Goal: Transaction & Acquisition: Purchase product/service

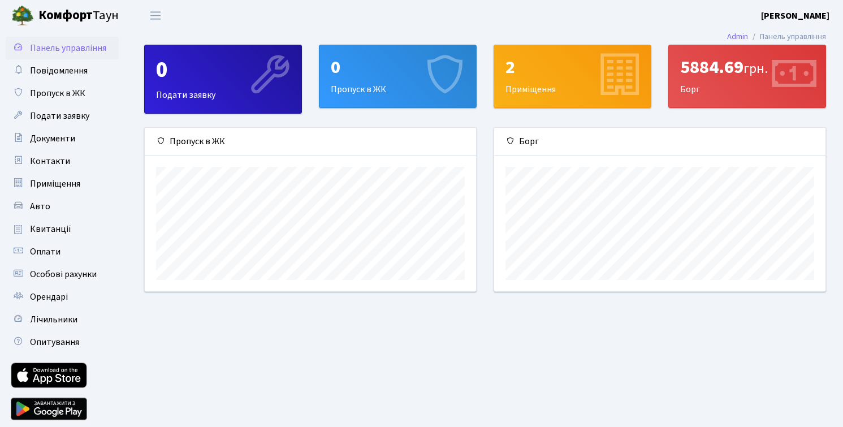
scroll to position [163, 331]
click at [59, 232] on span "Квитанції" at bounding box center [50, 229] width 41 height 12
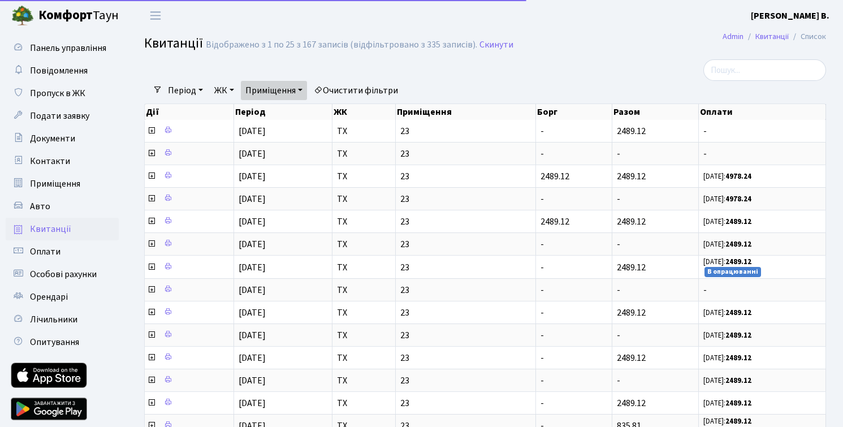
select select "25"
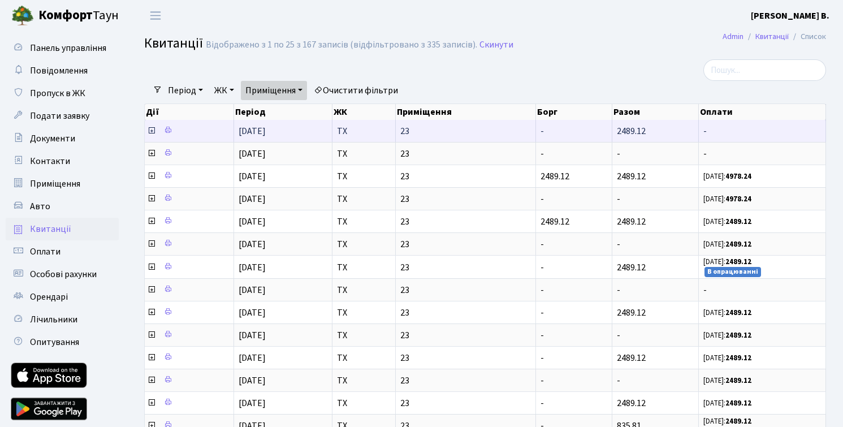
click at [151, 135] on icon at bounding box center [151, 130] width 9 height 9
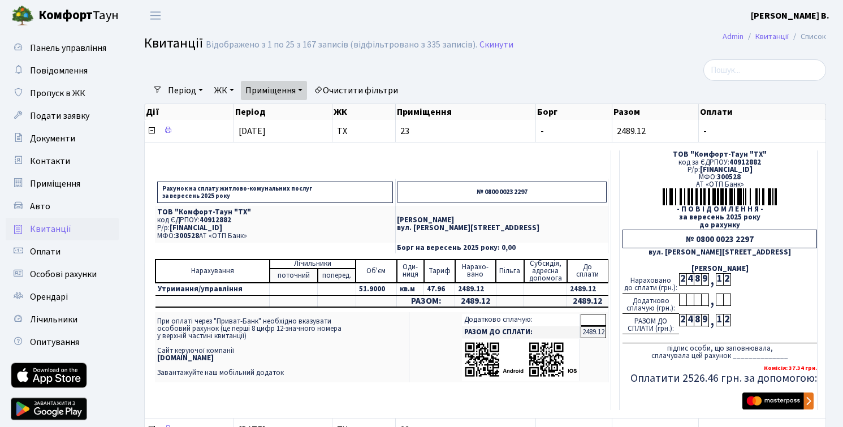
click at [781, 405] on img "submit" at bounding box center [777, 400] width 71 height 17
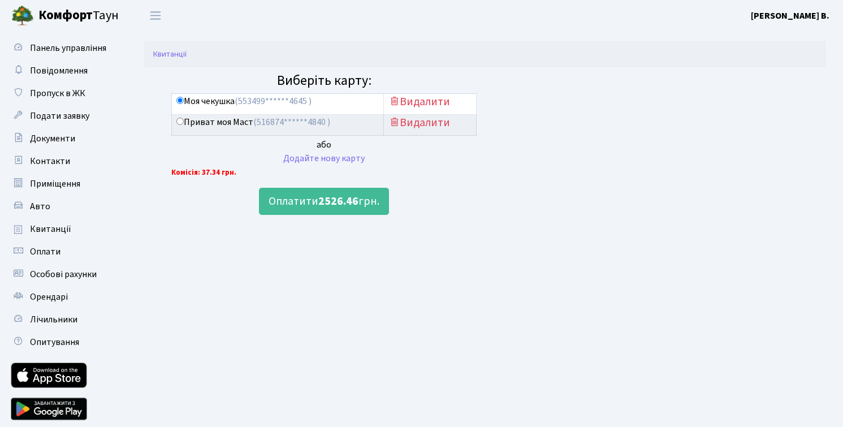
click at [205, 122] on label "Приват моя Маст (516874******4840 )" at bounding box center [253, 122] width 154 height 13
click at [184, 122] on input "Приват моя Маст (516874******4840 )" at bounding box center [179, 121] width 7 height 7
radio input "true"
click at [343, 197] on b "2526.46" at bounding box center [338, 201] width 40 height 16
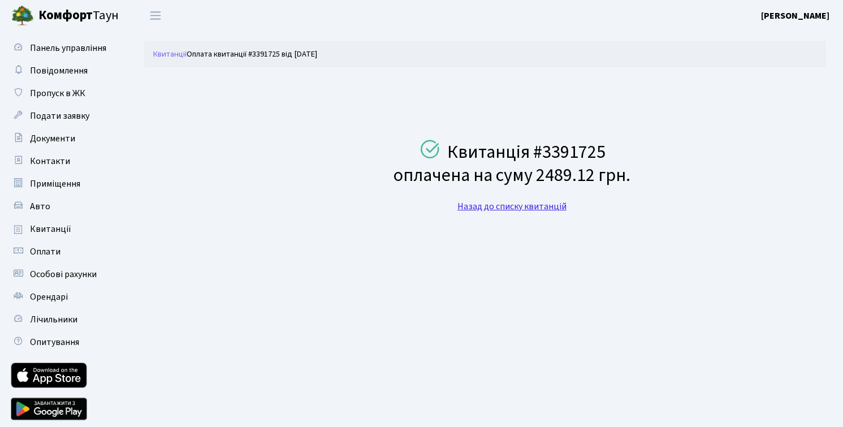
click at [518, 205] on link "Назад до списку квитанцій" at bounding box center [511, 206] width 109 height 12
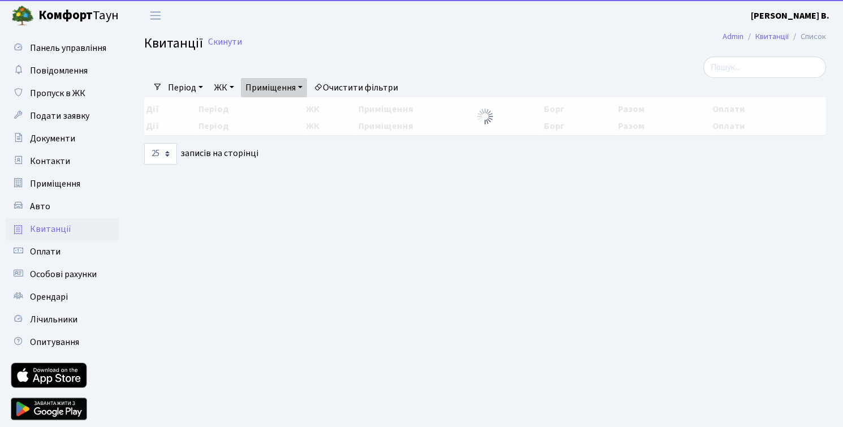
select select "25"
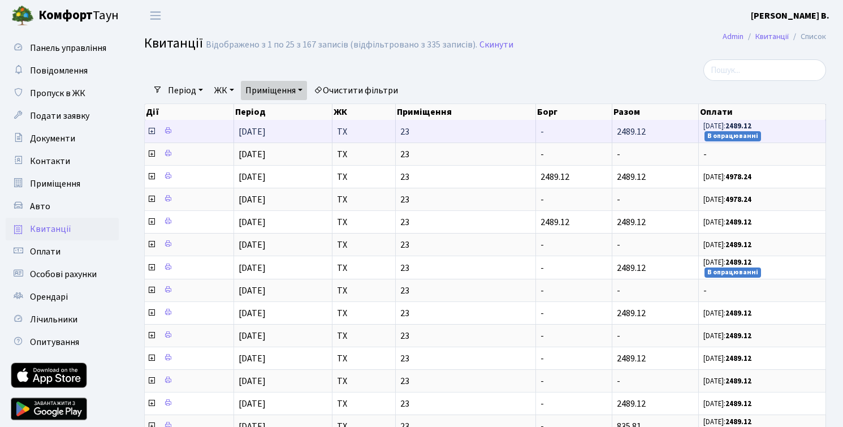
click at [151, 136] on icon at bounding box center [151, 131] width 9 height 9
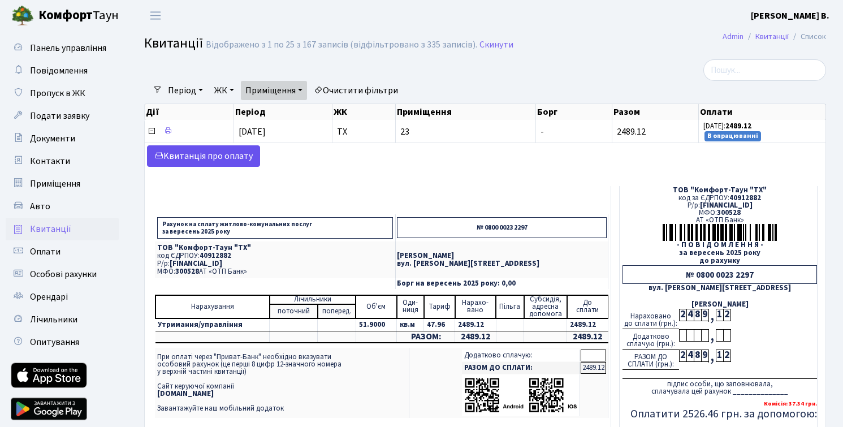
click at [239, 167] on link "Kвитанція про оплату" at bounding box center [203, 155] width 113 height 21
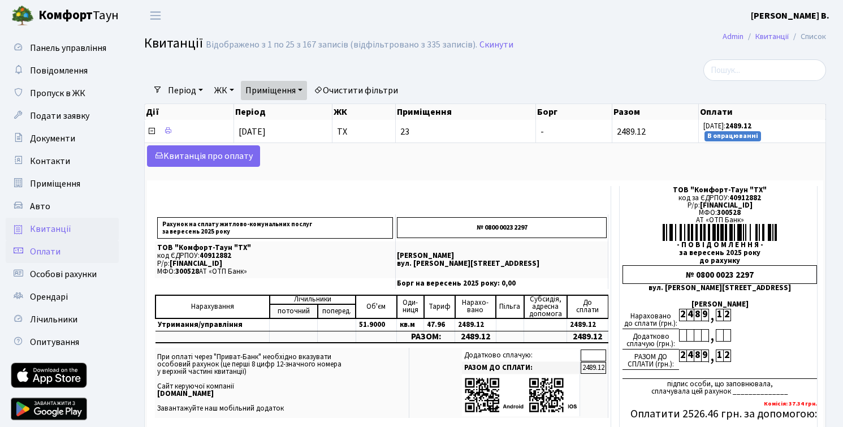
click at [60, 254] on link "Оплати" at bounding box center [62, 251] width 113 height 23
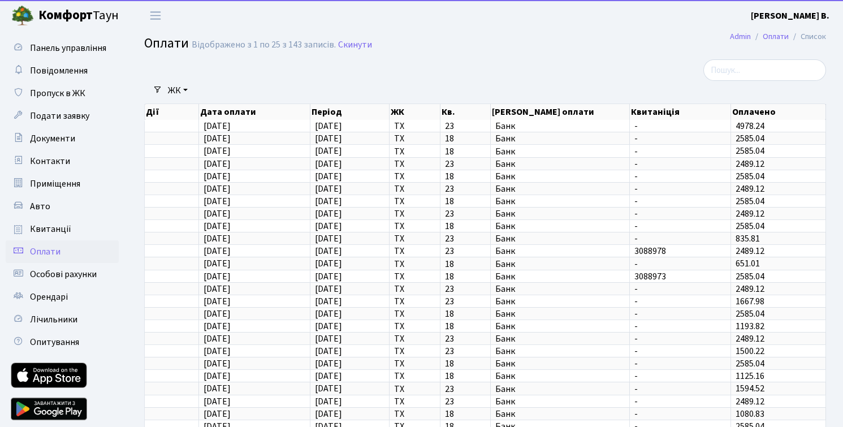
select select "25"
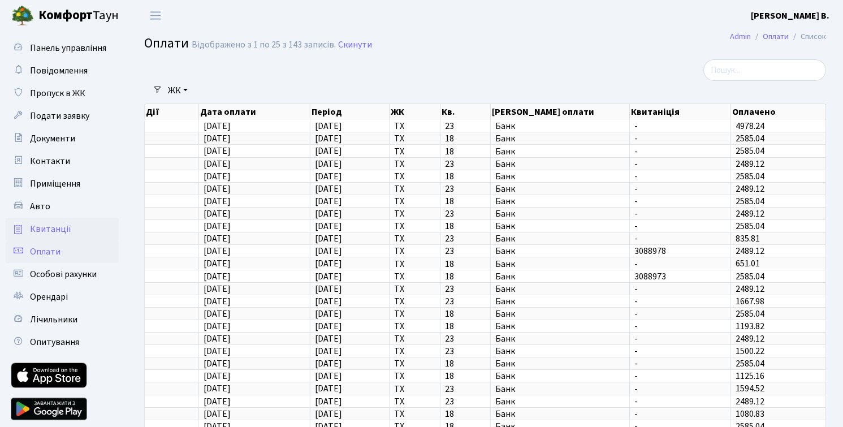
click at [61, 233] on span "Квитанції" at bounding box center [50, 229] width 41 height 12
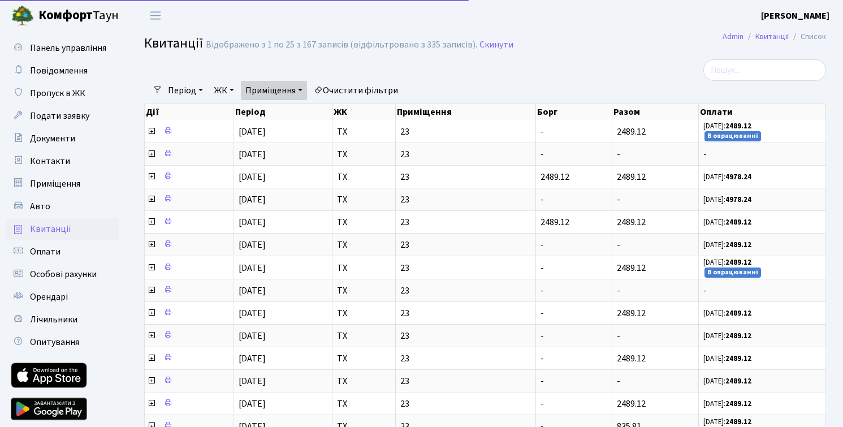
select select "25"
click at [298, 92] on link "Приміщення" at bounding box center [274, 90] width 66 height 19
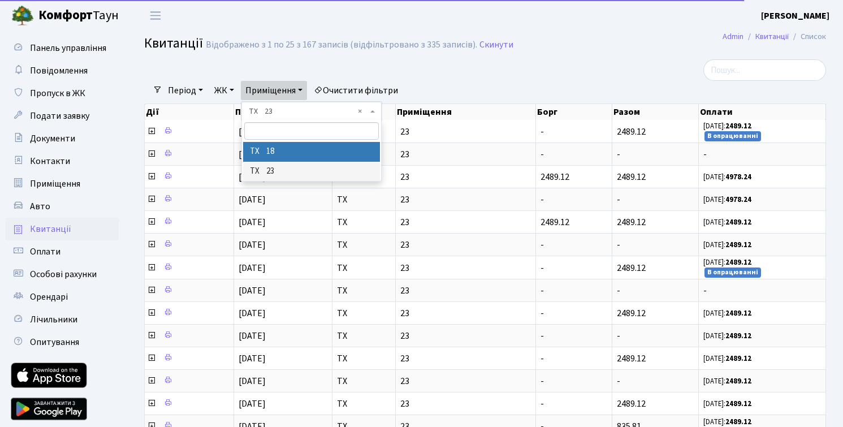
click at [282, 151] on li "ТХ 18" at bounding box center [311, 152] width 137 height 20
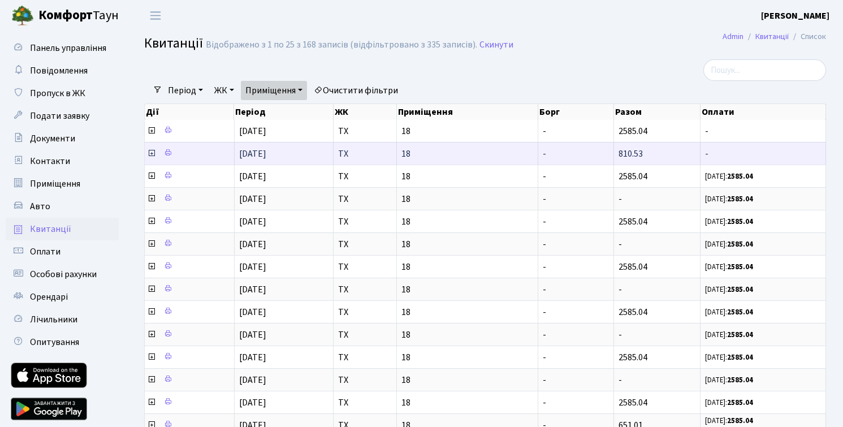
click at [150, 158] on icon at bounding box center [151, 153] width 9 height 9
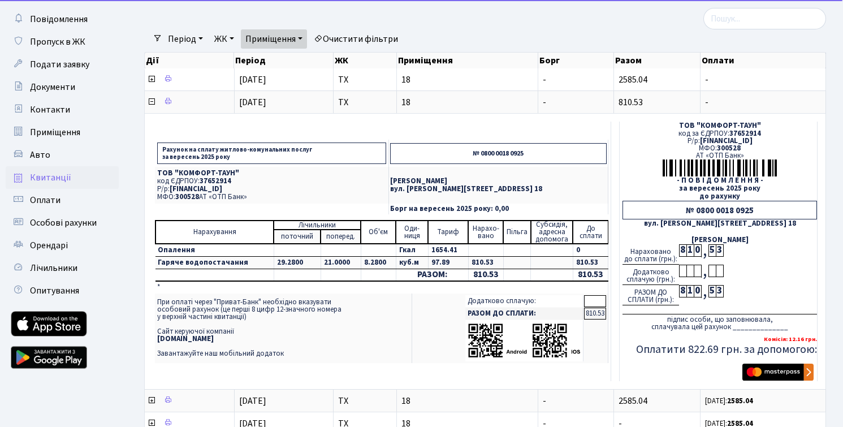
scroll to position [61, 0]
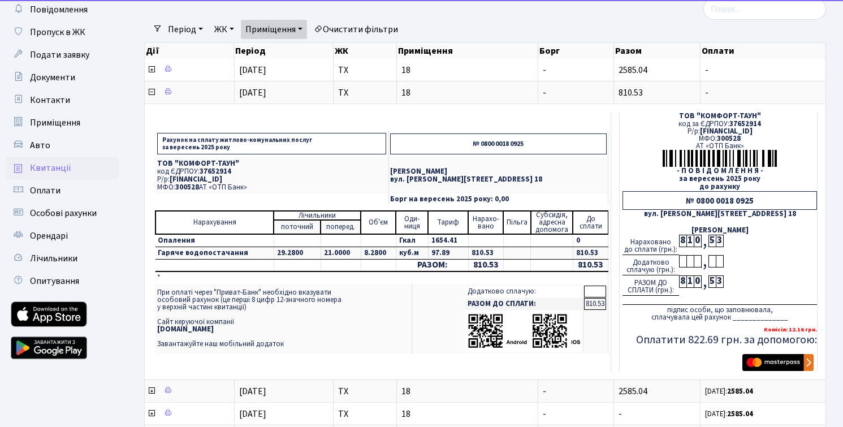
click at [759, 367] on img "submit" at bounding box center [777, 362] width 71 height 17
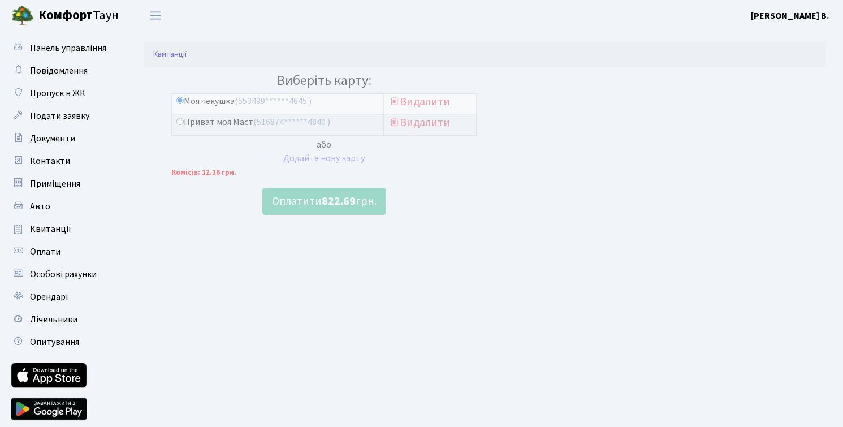
click at [223, 127] on label "Приват моя Маст (516874******4840 )" at bounding box center [253, 122] width 154 height 13
click at [184, 125] on input "Приват моя Маст (516874******4840 )" at bounding box center [179, 121] width 7 height 7
radio input "true"
click at [316, 202] on button "Оплатити 822.69 грн." at bounding box center [324, 201] width 124 height 27
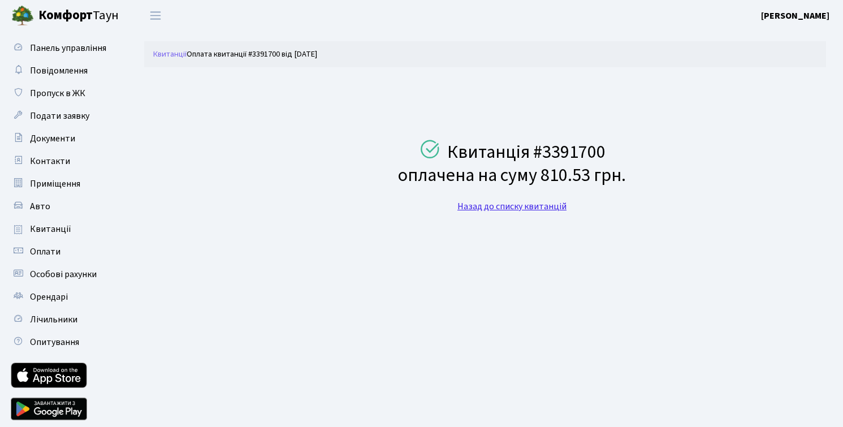
click at [505, 208] on link "Назад до списку квитанцій" at bounding box center [511, 206] width 109 height 12
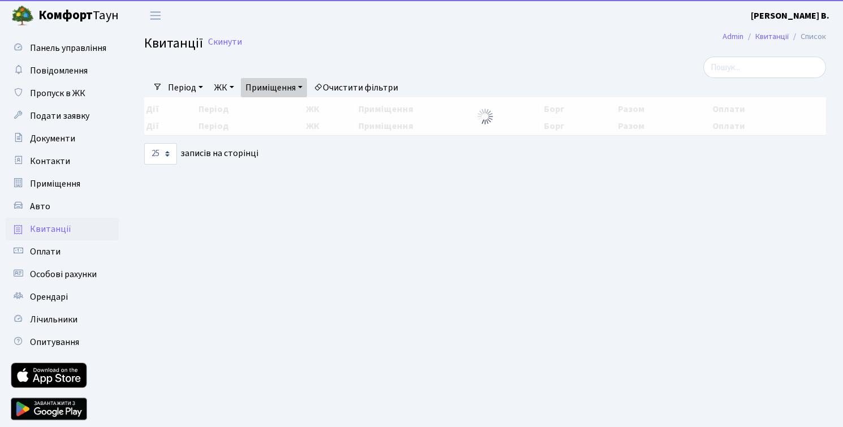
select select "25"
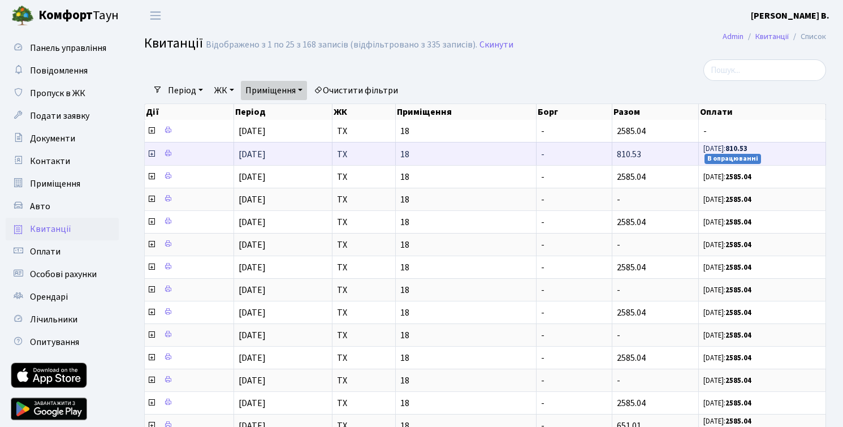
click at [151, 158] on icon at bounding box center [151, 153] width 9 height 9
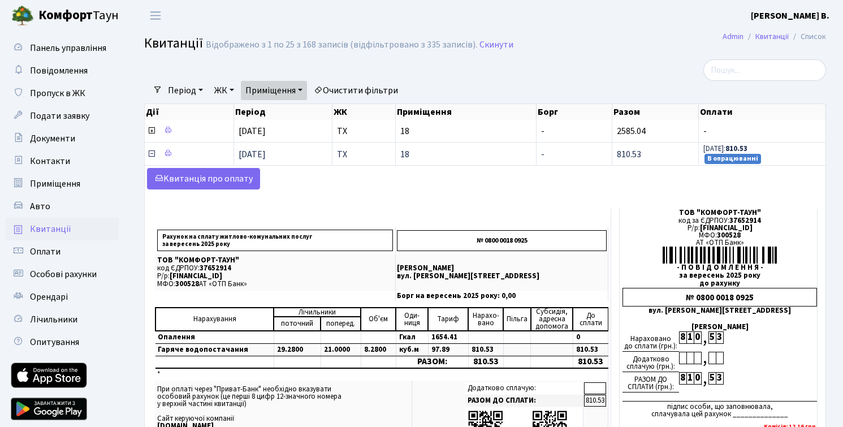
click at [149, 158] on icon at bounding box center [151, 153] width 9 height 9
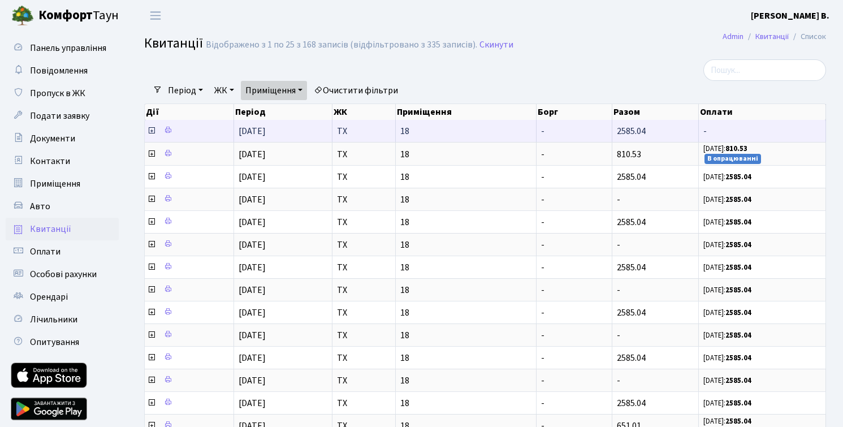
click at [151, 135] on icon at bounding box center [151, 130] width 9 height 9
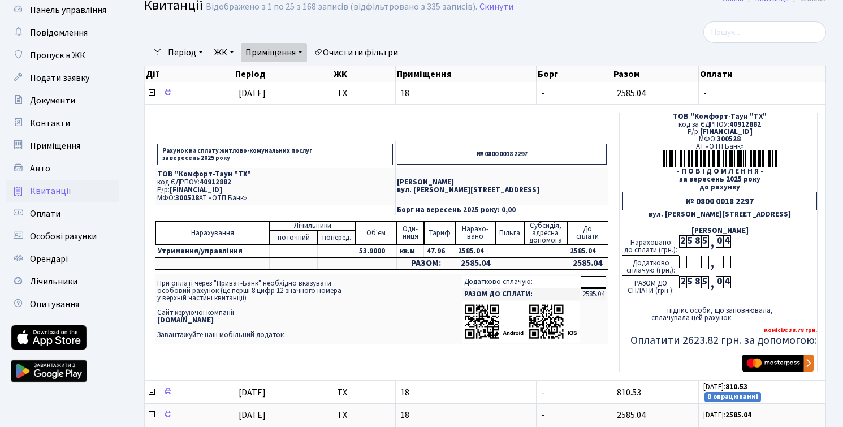
scroll to position [41, 0]
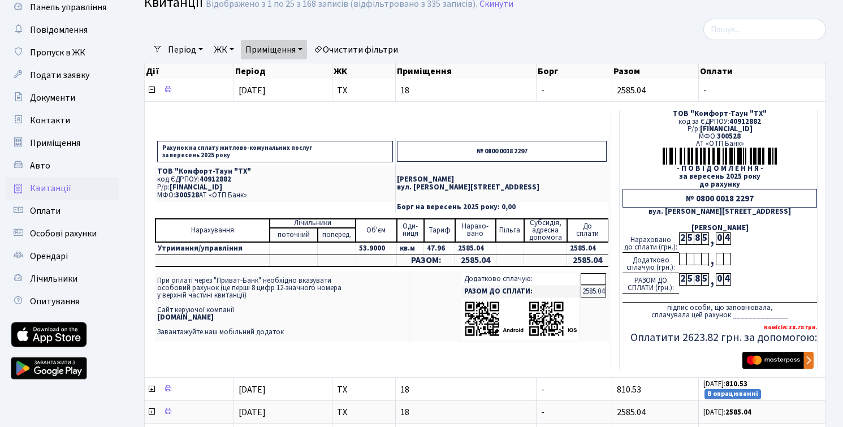
click at [788, 369] on img "submit" at bounding box center [777, 360] width 71 height 17
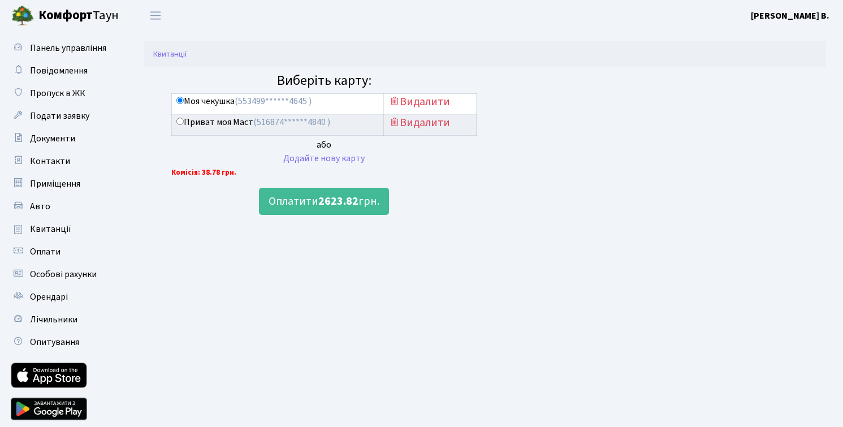
click at [187, 123] on label "Приват моя Маст (516874******4840 )" at bounding box center [253, 122] width 154 height 13
click at [184, 123] on input "Приват моя Маст (516874******4840 )" at bounding box center [179, 121] width 7 height 7
radio input "true"
click at [299, 198] on button "Оплатити 2623.82 грн." at bounding box center [324, 201] width 130 height 27
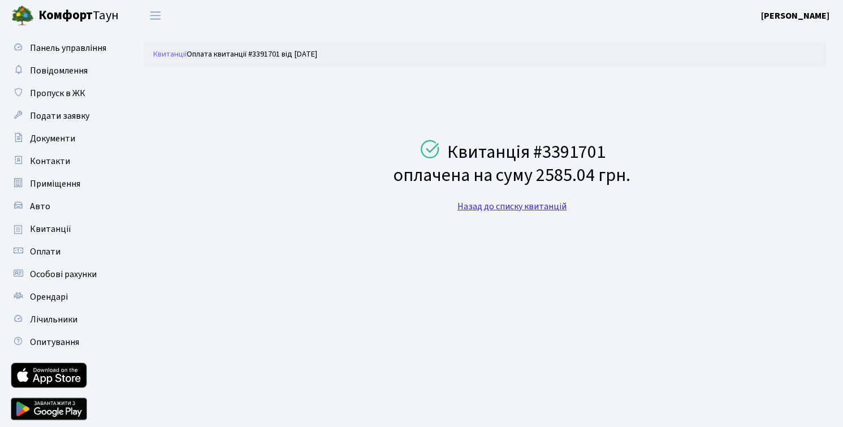
click at [500, 204] on link "Назад до списку квитанцій" at bounding box center [511, 206] width 109 height 12
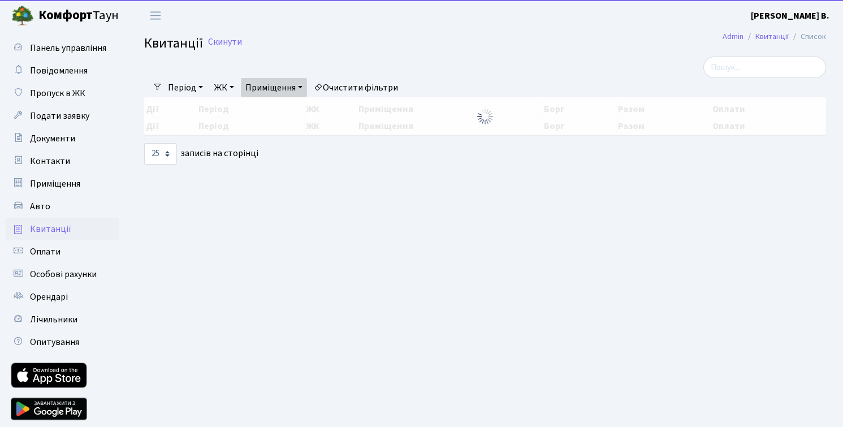
select select "25"
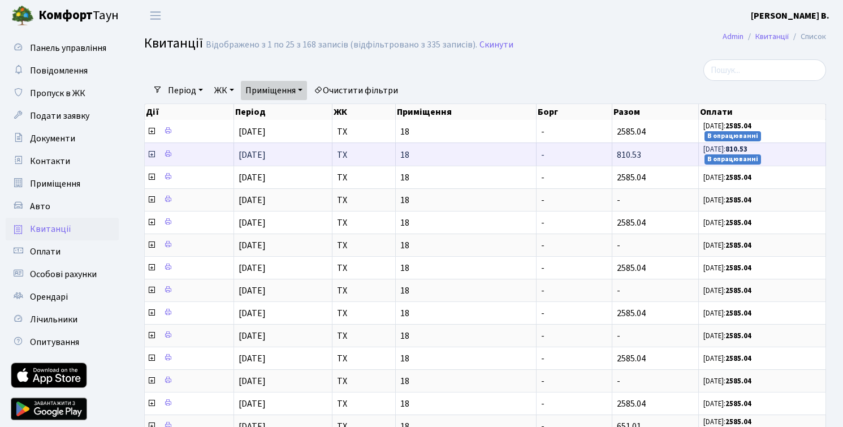
click at [155, 159] on icon at bounding box center [151, 154] width 9 height 9
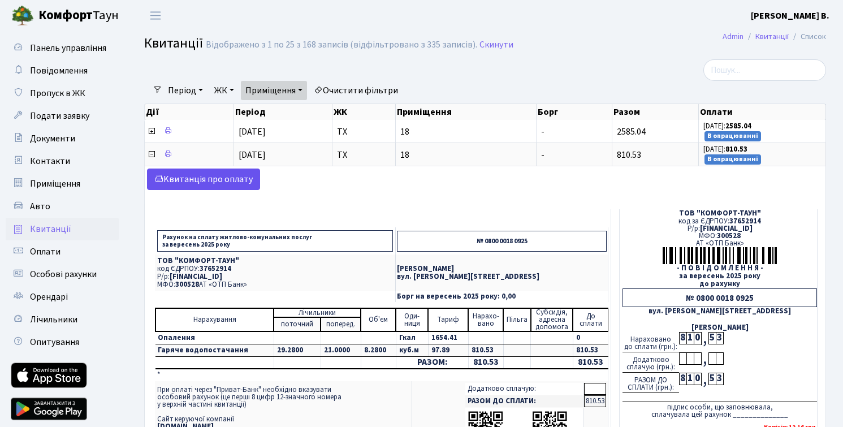
click at [200, 187] on link "Kвитанція про оплату" at bounding box center [203, 178] width 113 height 21
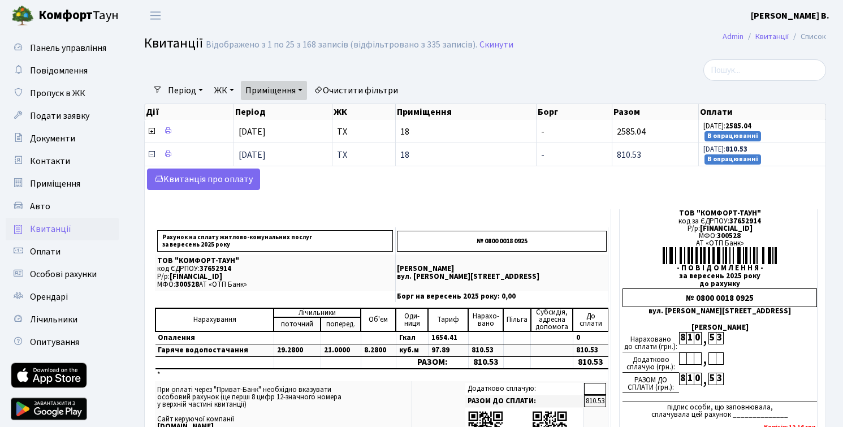
click at [154, 159] on icon at bounding box center [151, 154] width 9 height 9
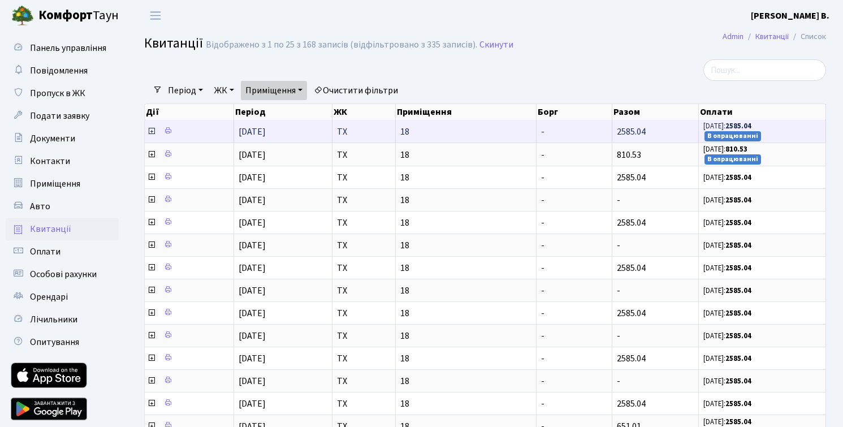
click at [150, 136] on icon at bounding box center [151, 131] width 9 height 9
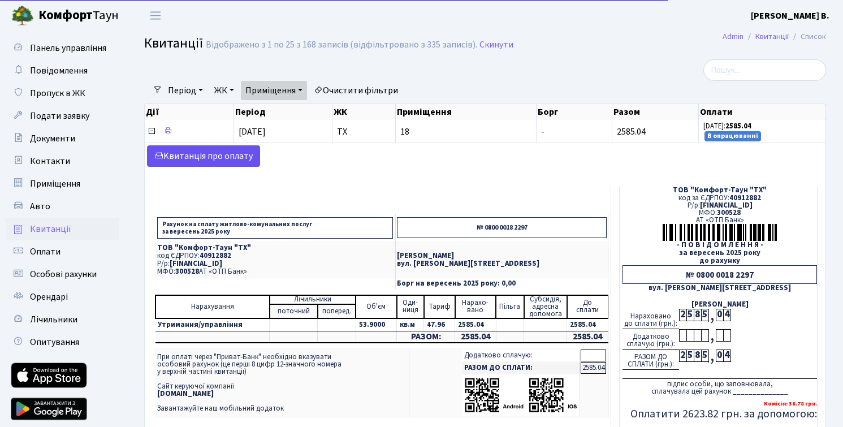
click at [228, 162] on link "Kвитанція про оплату" at bounding box center [203, 155] width 113 height 21
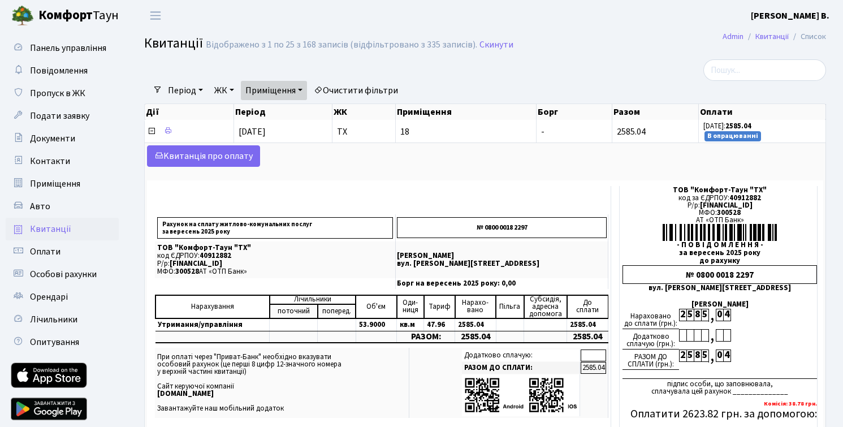
click at [62, 229] on span "Квитанції" at bounding box center [50, 229] width 41 height 12
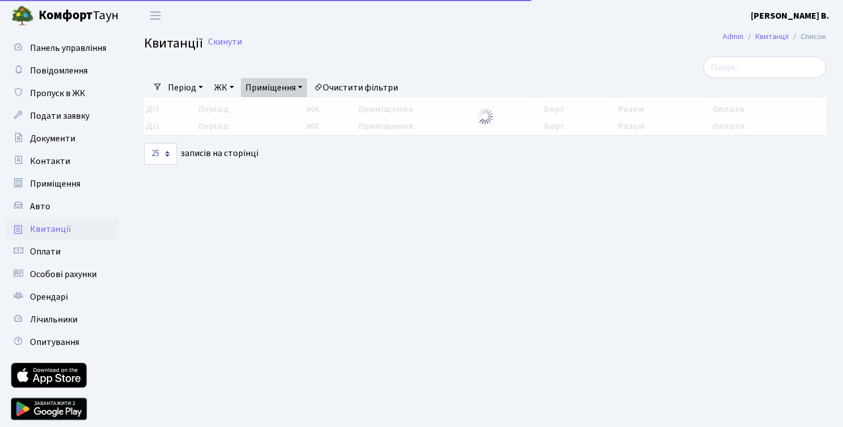
select select "25"
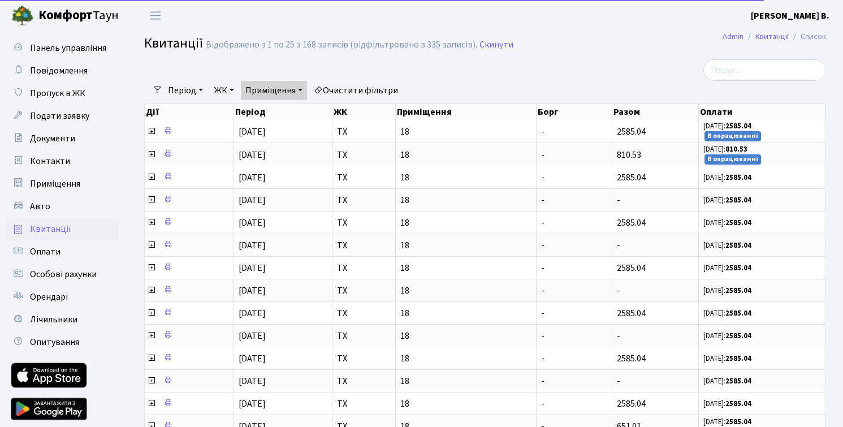
click at [302, 90] on link "Приміщення" at bounding box center [274, 90] width 66 height 19
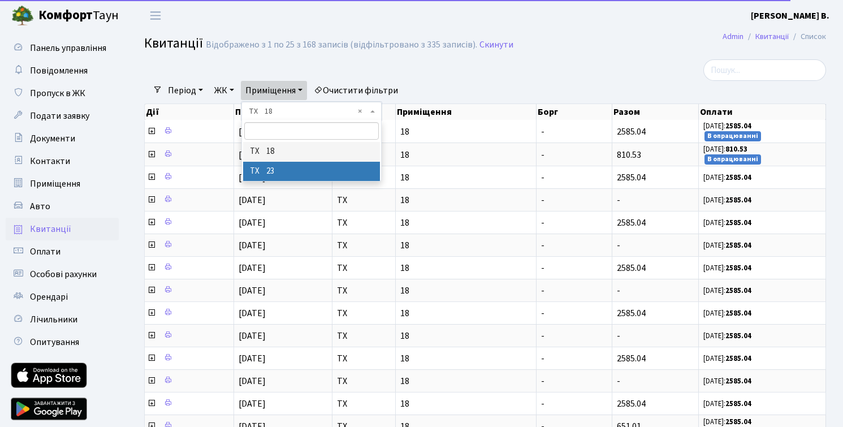
click at [292, 172] on li "ТХ 23" at bounding box center [311, 172] width 137 height 20
